Goal: Task Accomplishment & Management: Manage account settings

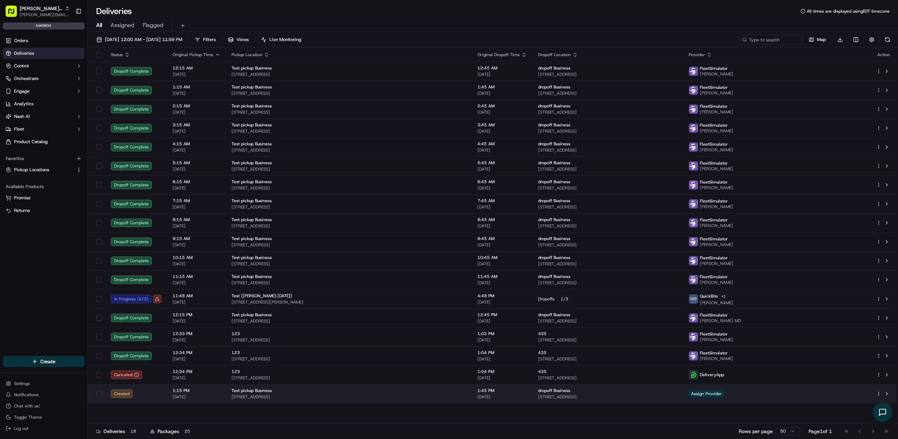
click at [285, 394] on span "185 University Ave, Palo Alto, CA 94301, USA" at bounding box center [349, 397] width 235 height 6
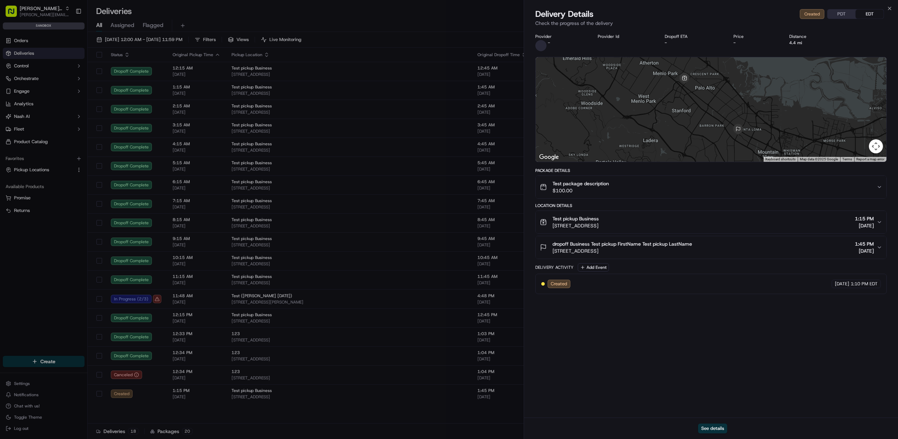
click at [557, 195] on button "Test package description $100.00" at bounding box center [711, 187] width 351 height 22
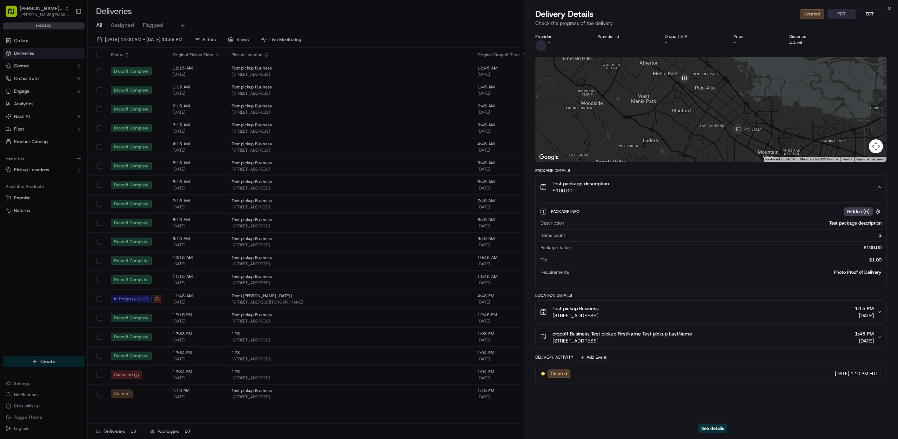
drag, startPoint x: 560, startPoint y: 44, endPoint x: 551, endPoint y: 45, distance: 8.4
click at [559, 44] on div "-" at bounding box center [560, 45] width 51 height 11
click at [545, 45] on span at bounding box center [540, 45] width 11 height 11
drag, startPoint x: 549, startPoint y: 43, endPoint x: 585, endPoint y: 43, distance: 35.8
click at [549, 43] on span "-" at bounding box center [549, 43] width 2 height 6
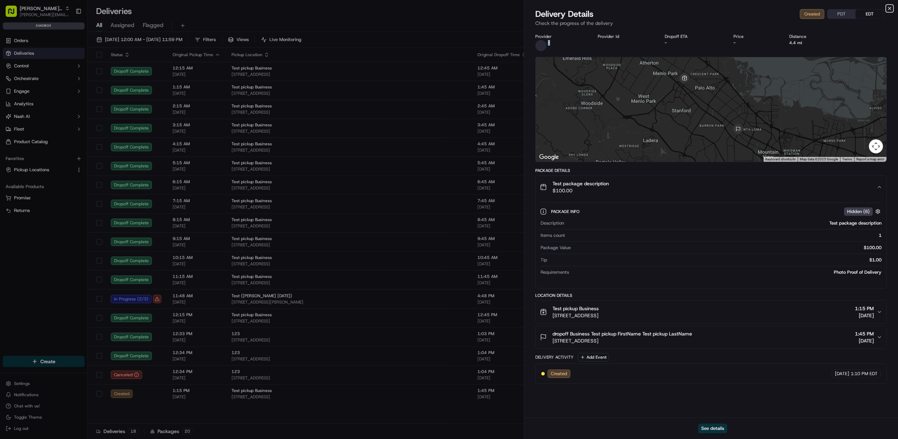
click at [891, 6] on icon "button" at bounding box center [890, 9] width 6 height 6
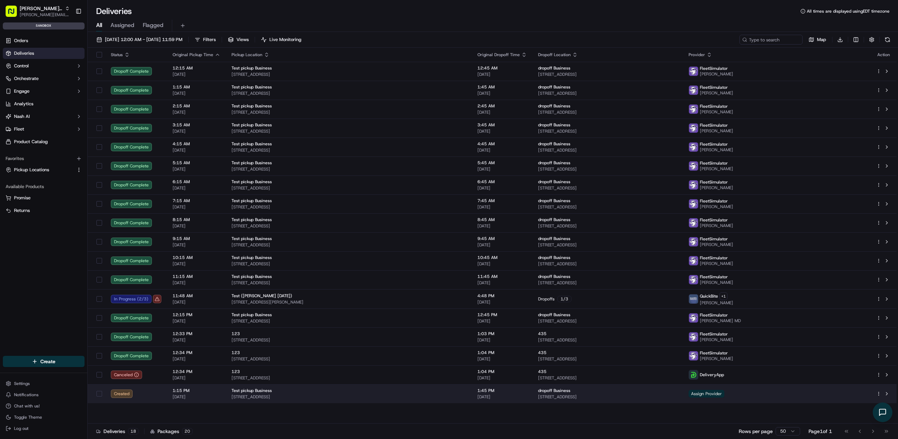
click at [725, 392] on span "Assign Provider" at bounding box center [707, 394] width 36 height 8
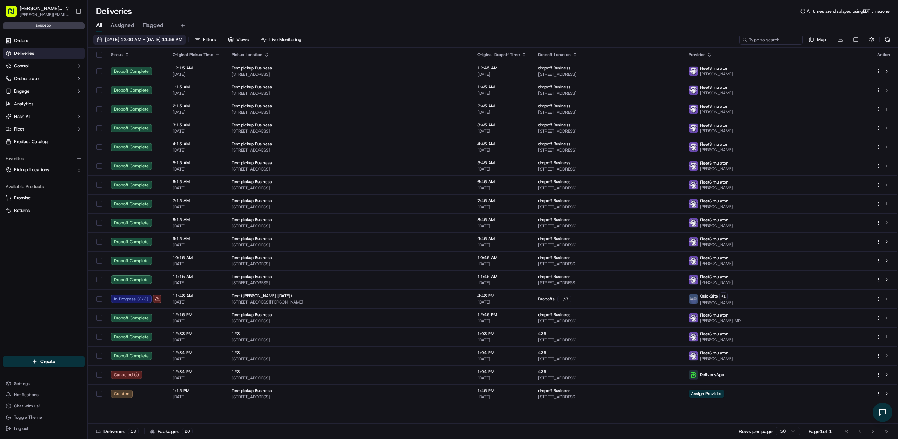
click at [134, 39] on span "[DATE] 12:00 AM - [DATE] 11:59 PM" at bounding box center [144, 39] width 78 height 6
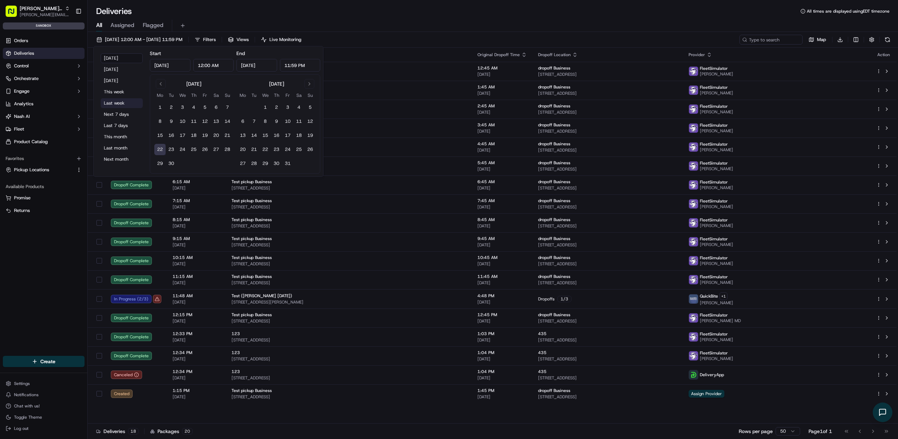
click at [126, 101] on button "Last week" at bounding box center [122, 103] width 42 height 10
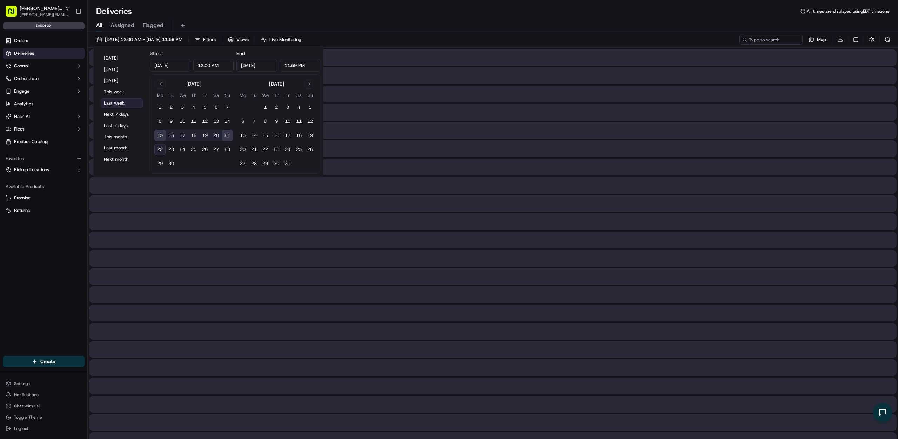
type input "Sep 15, 2025"
type input "Sep 21, 2025"
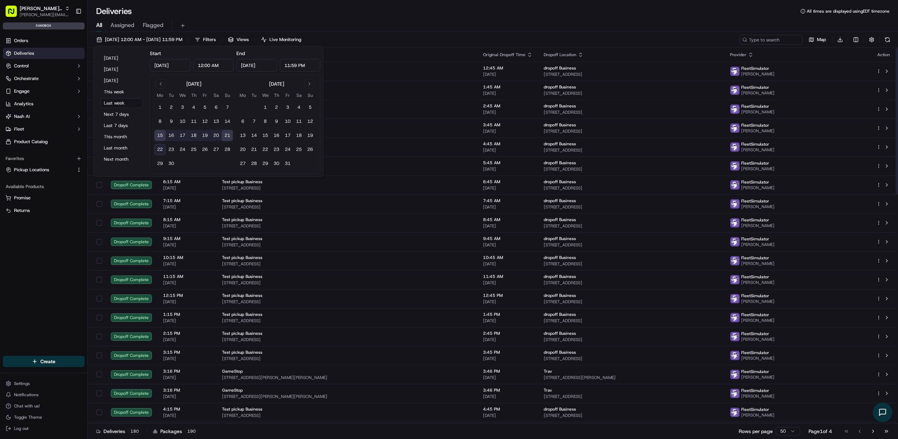
click at [481, 30] on div "All Assigned Flagged" at bounding box center [493, 26] width 811 height 12
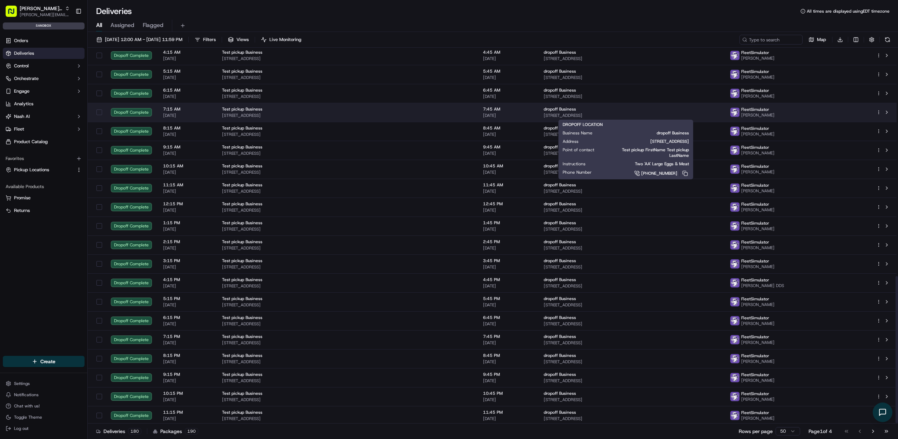
scroll to position [586, 0]
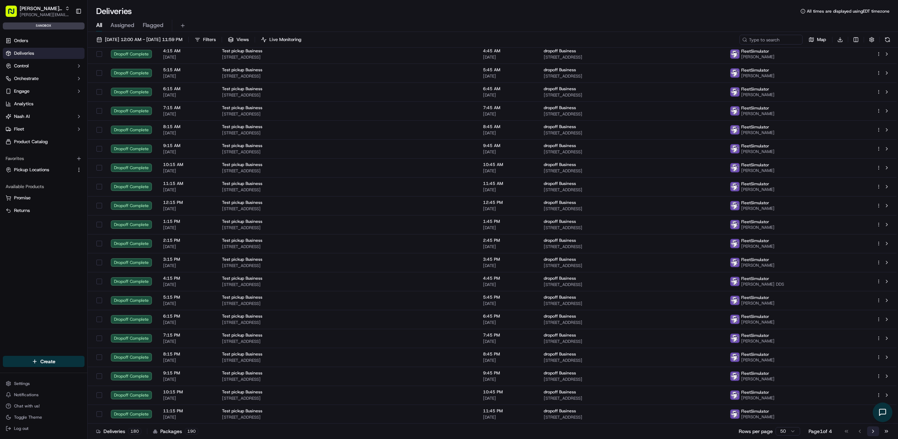
click at [875, 434] on button "Go to next page" at bounding box center [873, 431] width 12 height 10
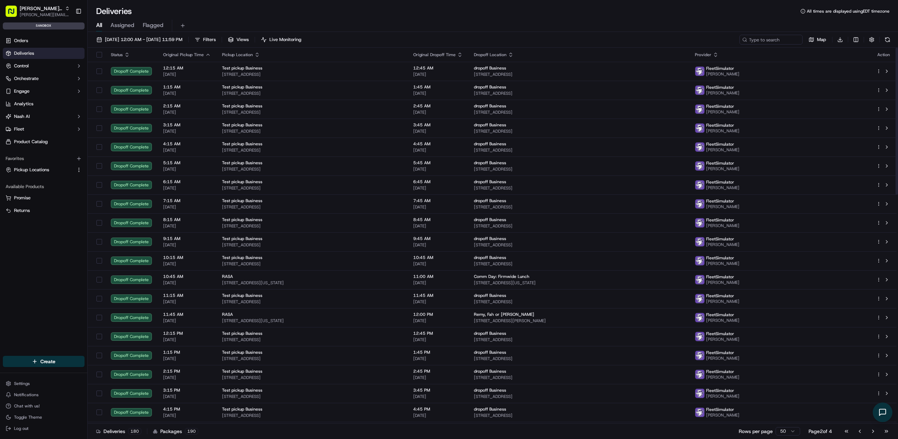
click at [768, 33] on div "09/15/2025 12:00 AM - 09/21/2025 11:59 PM Filters Views Live Monitoring Map Dow…" at bounding box center [493, 236] width 811 height 408
click at [768, 39] on input at bounding box center [761, 40] width 84 height 10
type input "32211"
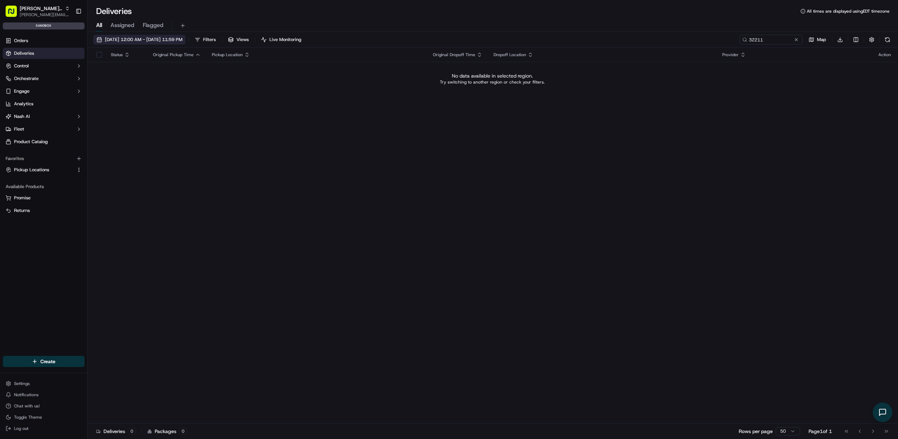
click at [182, 40] on span "09/15/2025 12:00 AM - 09/21/2025 11:59 PM" at bounding box center [144, 39] width 78 height 6
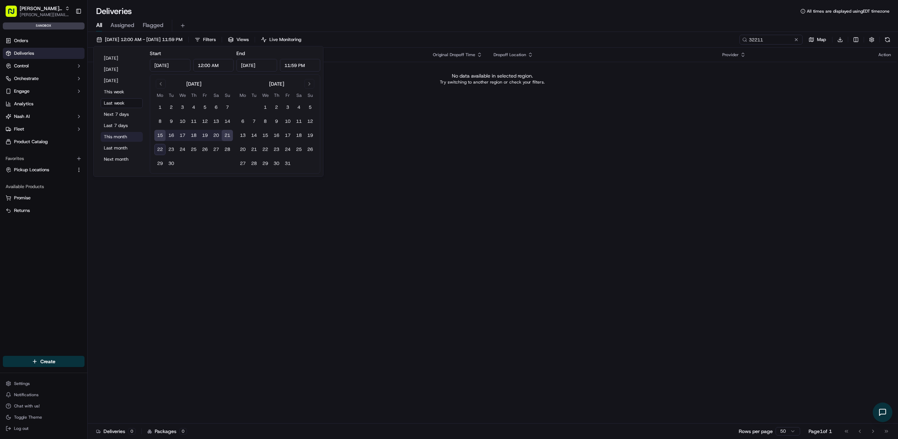
drag, startPoint x: 126, startPoint y: 132, endPoint x: 124, endPoint y: 135, distance: 3.9
click at [125, 134] on button "This month" at bounding box center [122, 137] width 42 height 10
type input "Sep 1, 2025"
type input "Sep 30, 2025"
click at [401, 168] on div "Status Original Pickup Time Pickup Location Original Dropoff Time Dropoff Locat…" at bounding box center [492, 236] width 809 height 376
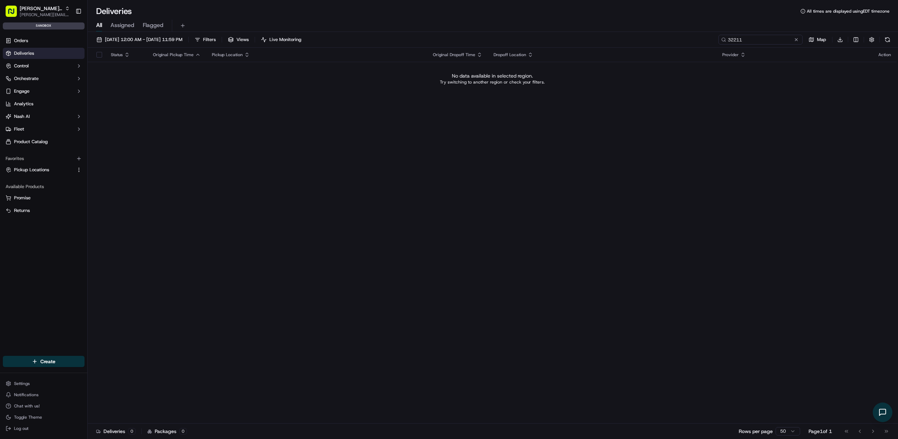
click at [800, 40] on input "32211" at bounding box center [761, 40] width 84 height 10
click at [799, 40] on button at bounding box center [796, 39] width 7 height 7
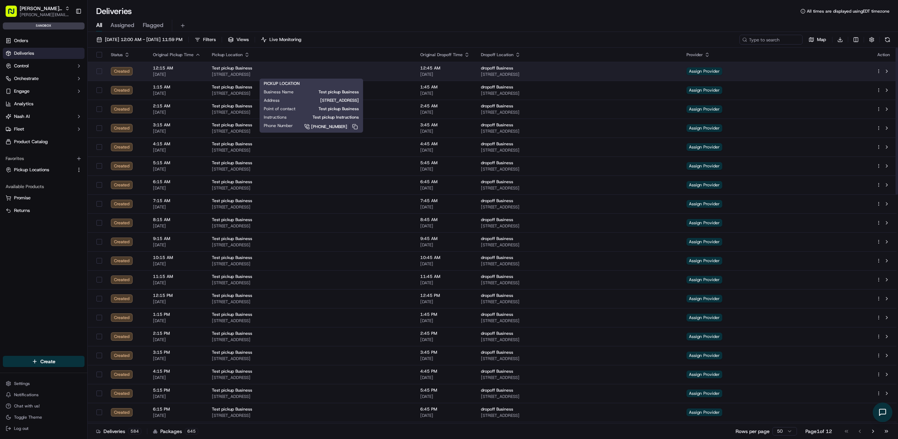
click at [296, 73] on span "185 University Ave, Palo Alto, CA 94301, USA" at bounding box center [310, 75] width 197 height 6
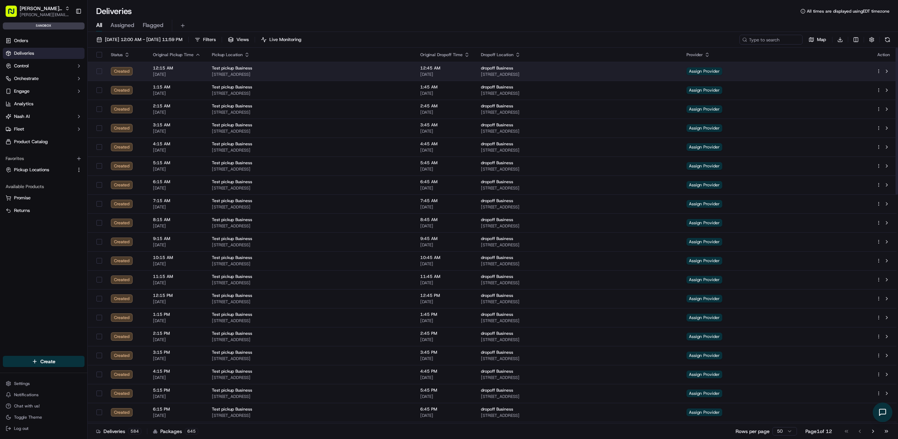
click at [675, 73] on span "401 San Antonio Rd, Mountain View, CA 94040, USA" at bounding box center [578, 75] width 194 height 6
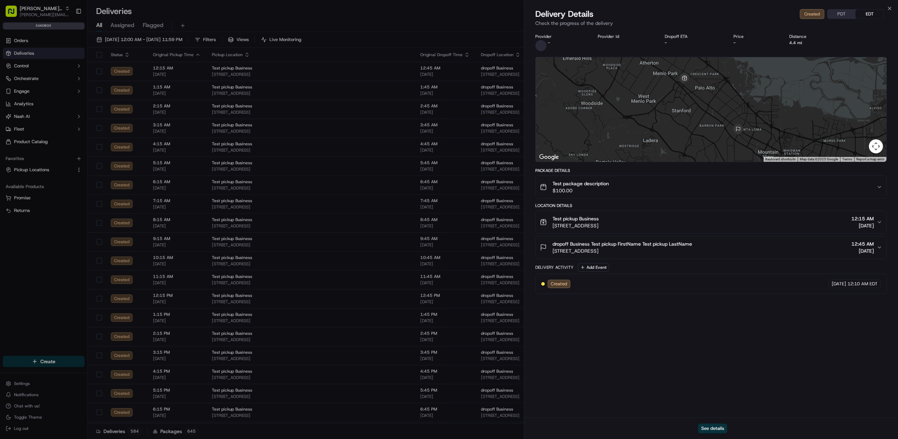
click at [584, 195] on button "Test package description $100.00" at bounding box center [711, 187] width 351 height 22
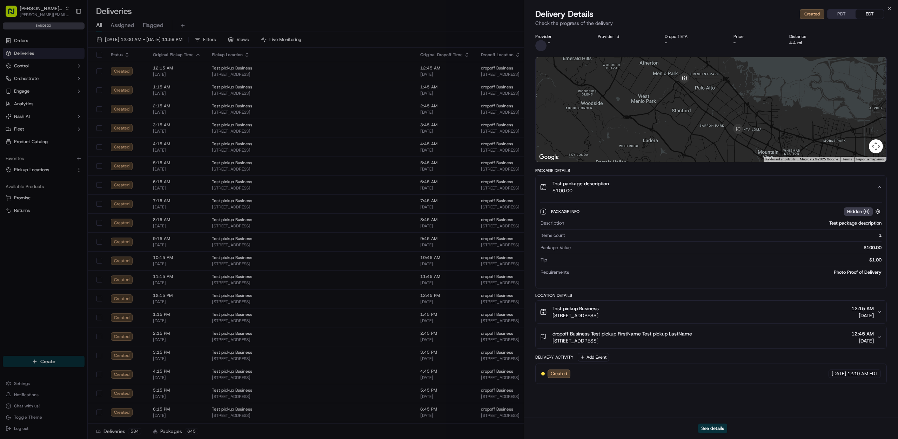
click at [872, 254] on div "Description Test package description Items count 1 Package Value $100.00 Tip $1…" at bounding box center [711, 247] width 342 height 61
click at [872, 252] on div "Package Value $100.00" at bounding box center [711, 249] width 341 height 9
click at [874, 248] on div "$100.00" at bounding box center [728, 248] width 308 height 6
drag, startPoint x: 873, startPoint y: 248, endPoint x: 867, endPoint y: 247, distance: 6.1
click at [867, 247] on div "$100.00" at bounding box center [728, 248] width 308 height 6
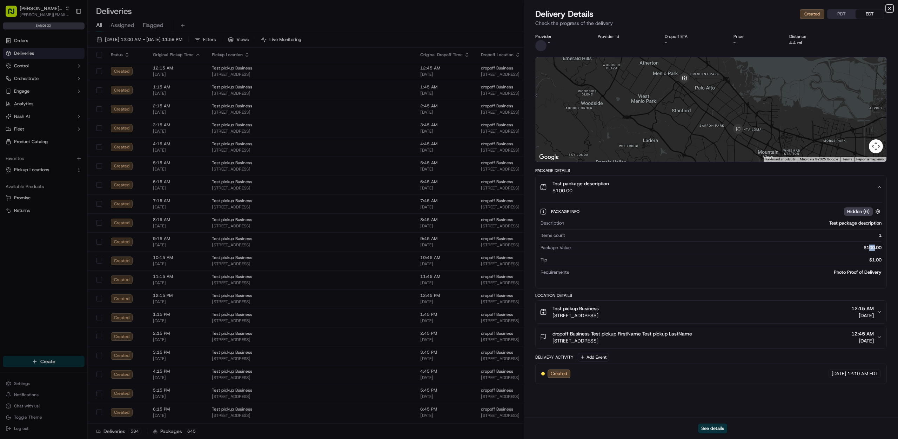
click at [890, 7] on icon "button" at bounding box center [890, 9] width 6 height 6
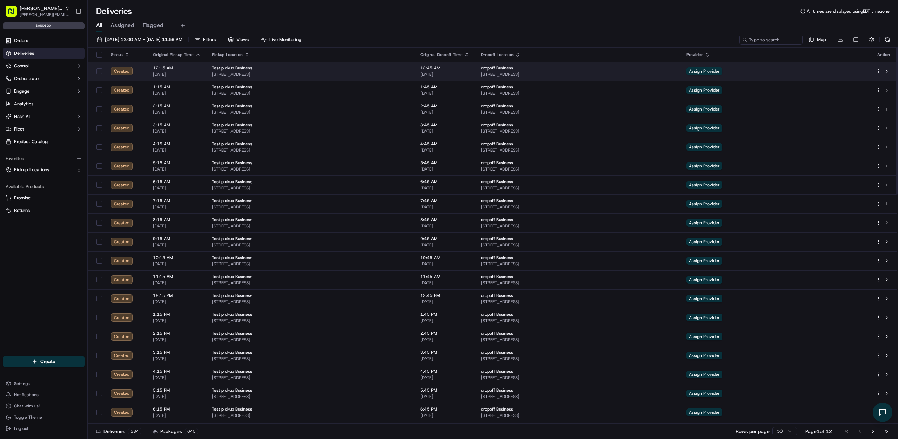
click at [877, 73] on html "Nash Org thanh@usenash.com Toggle Sidebar sandbox Orders Deliveries Control Orc…" at bounding box center [449, 219] width 898 height 439
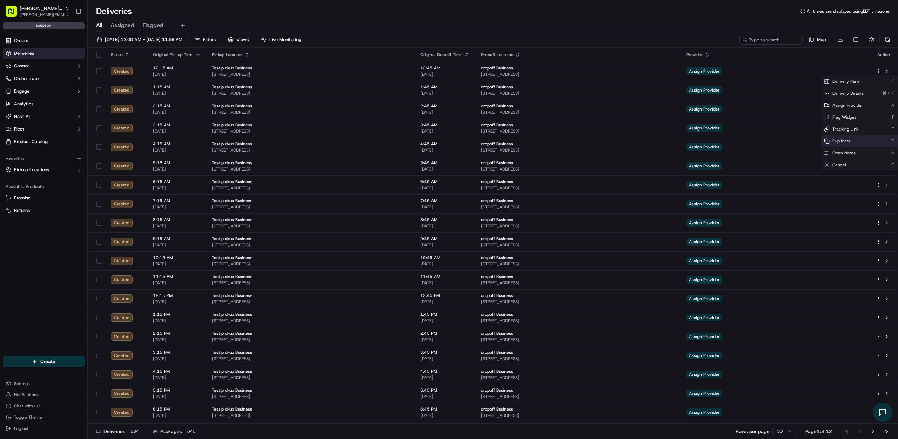
click at [847, 146] on div "Duplicate D" at bounding box center [859, 141] width 76 height 12
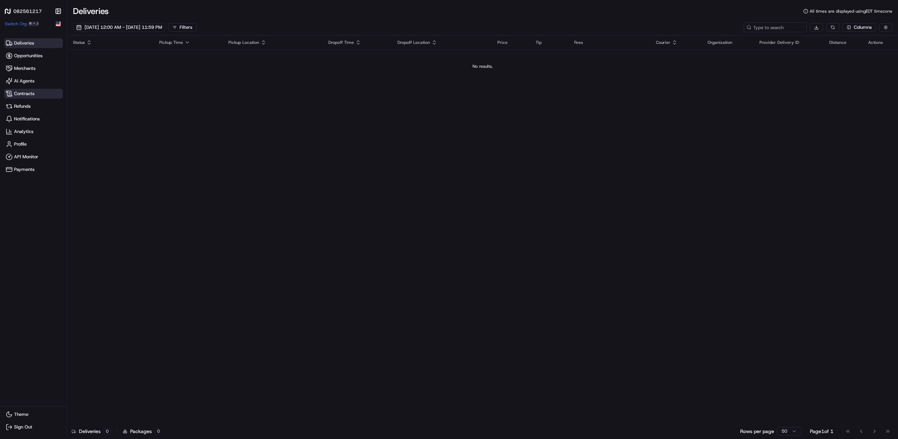
click at [22, 94] on span "Contracts" at bounding box center [24, 94] width 20 height 6
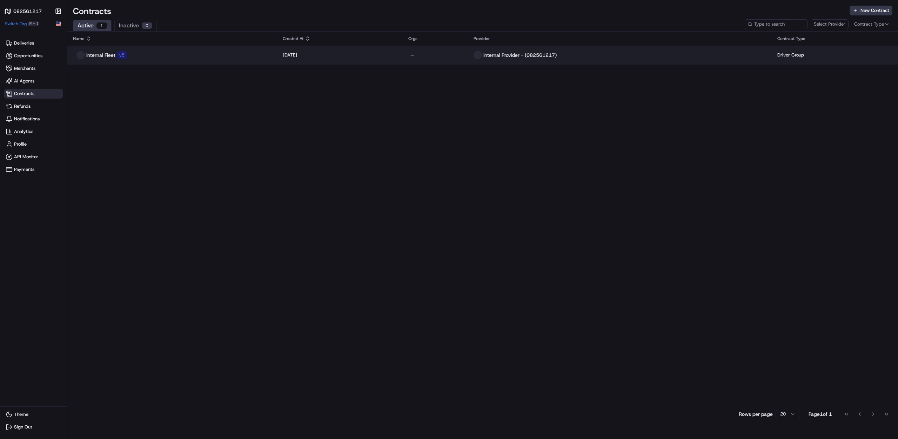
click at [153, 57] on div "Internal Fleet v 5" at bounding box center [172, 55] width 199 height 8
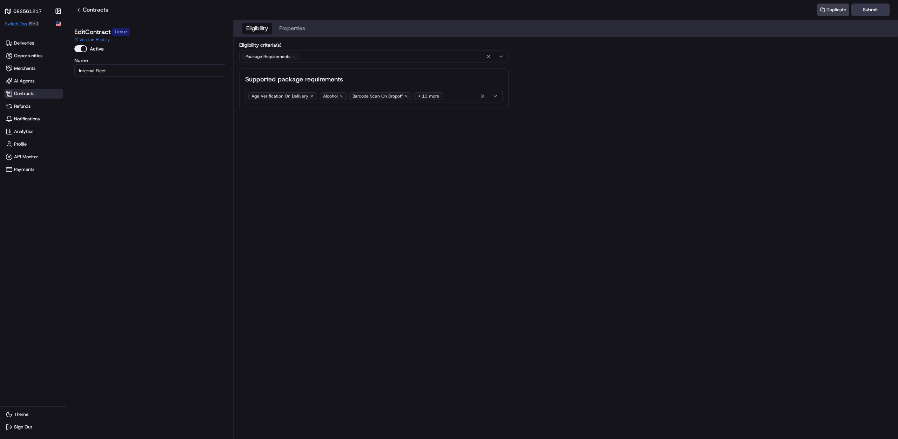
click at [16, 21] on span "Switch Org" at bounding box center [16, 24] width 22 height 6
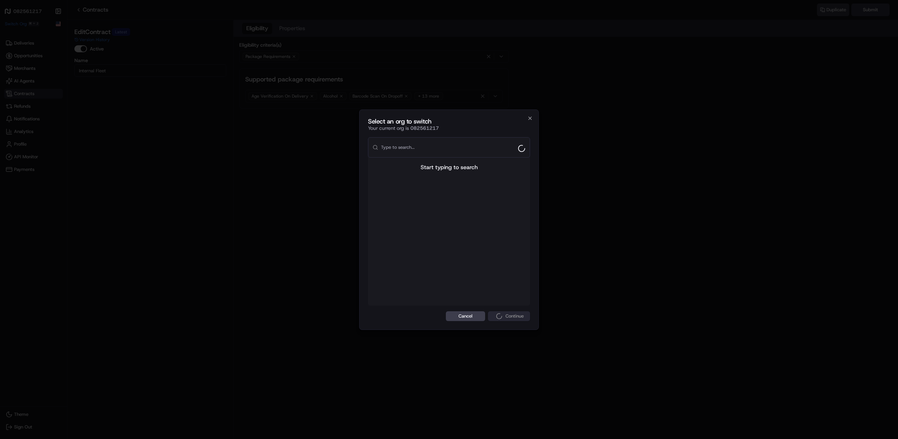
click at [446, 149] on input "text" at bounding box center [453, 148] width 145 height 20
type input "[PERSON_NAME]"
click at [461, 169] on div "[PERSON_NAME] Org Super User" at bounding box center [449, 168] width 162 height 19
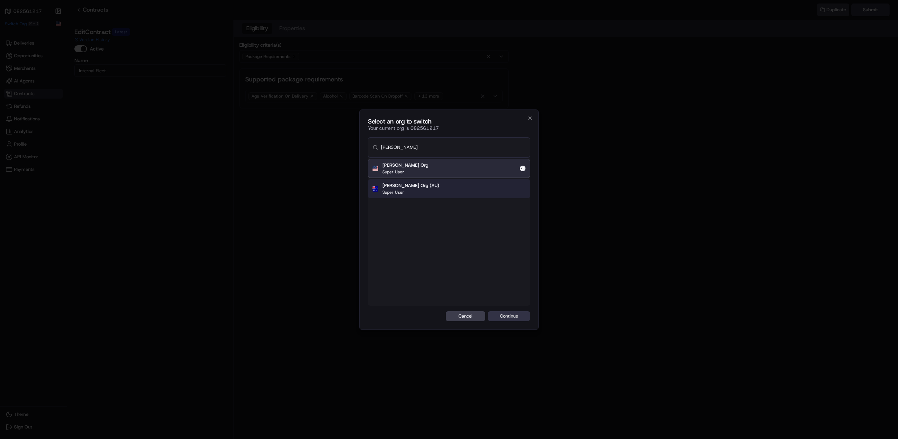
drag, startPoint x: 523, startPoint y: 313, endPoint x: 523, endPoint y: 316, distance: 3.5
click at [524, 313] on button "Continue" at bounding box center [509, 316] width 42 height 10
